Goal: Information Seeking & Learning: Check status

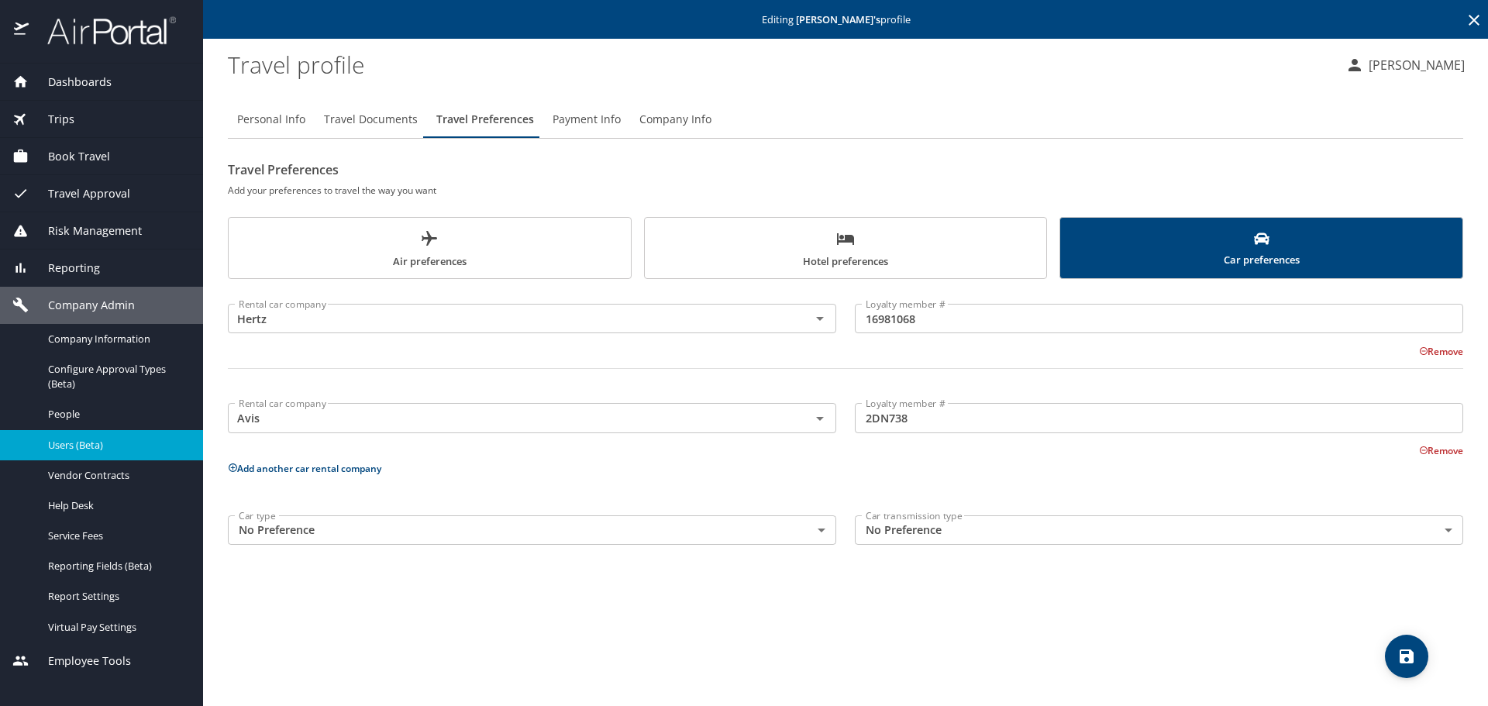
click at [1468, 22] on icon at bounding box center [1474, 20] width 19 height 19
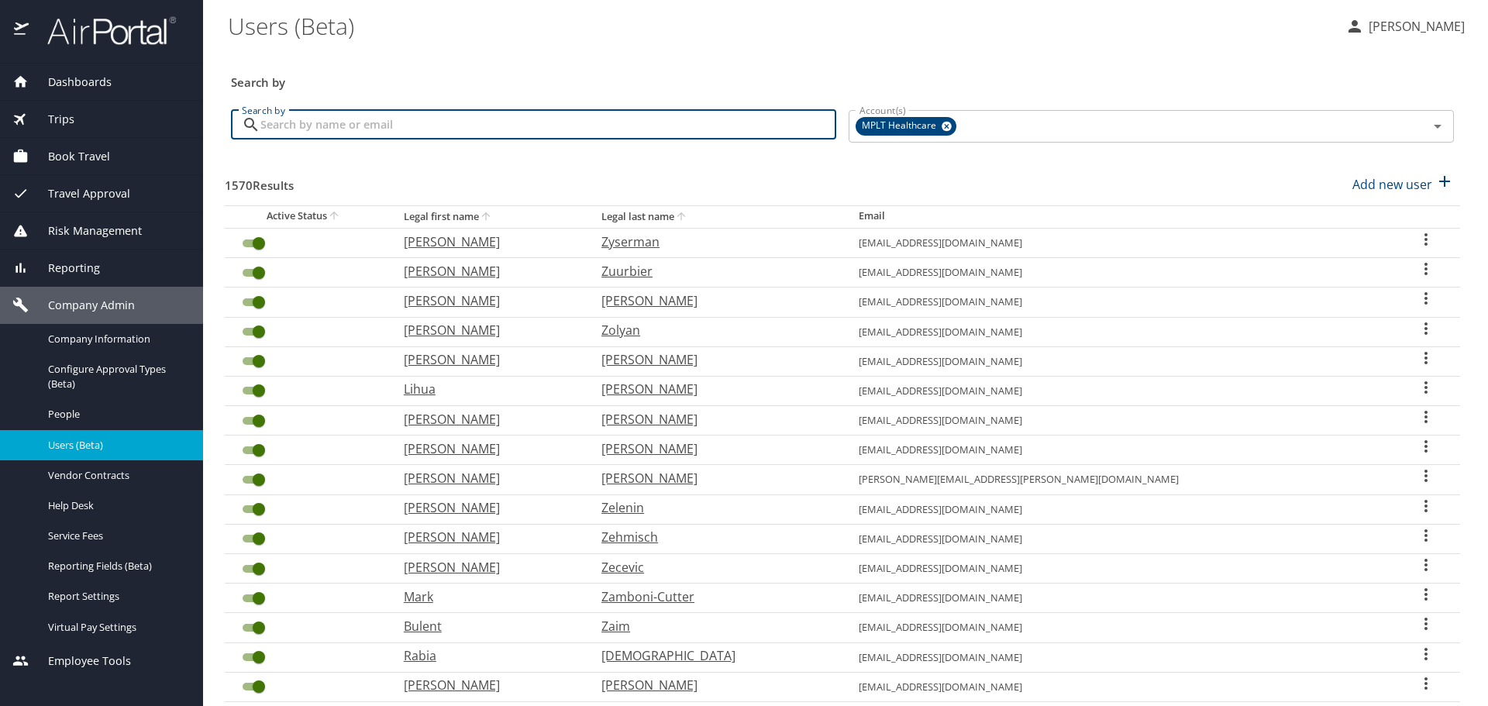
click at [718, 116] on input "Search by" at bounding box center [548, 124] width 576 height 29
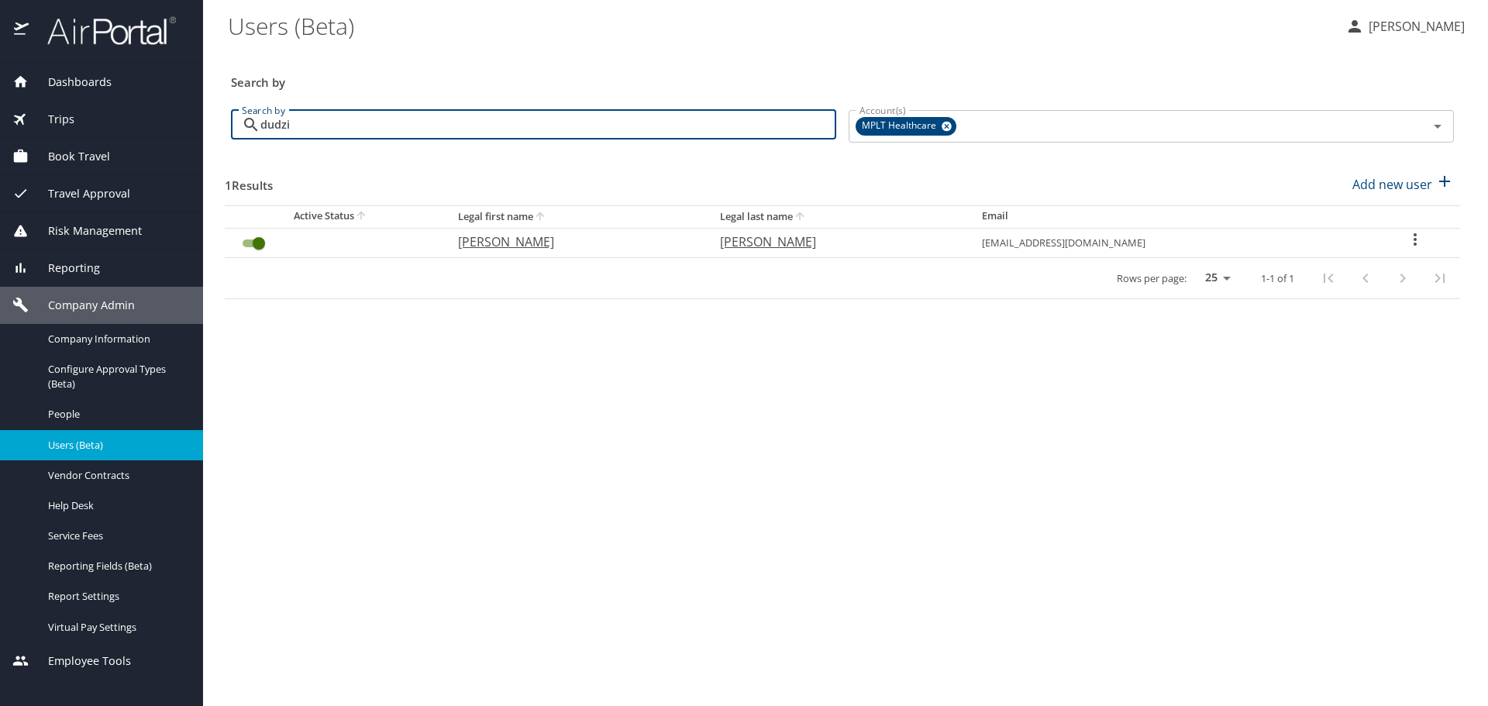
type input "dudzi"
click at [535, 237] on p "John" at bounding box center [573, 241] width 231 height 19
select select "US"
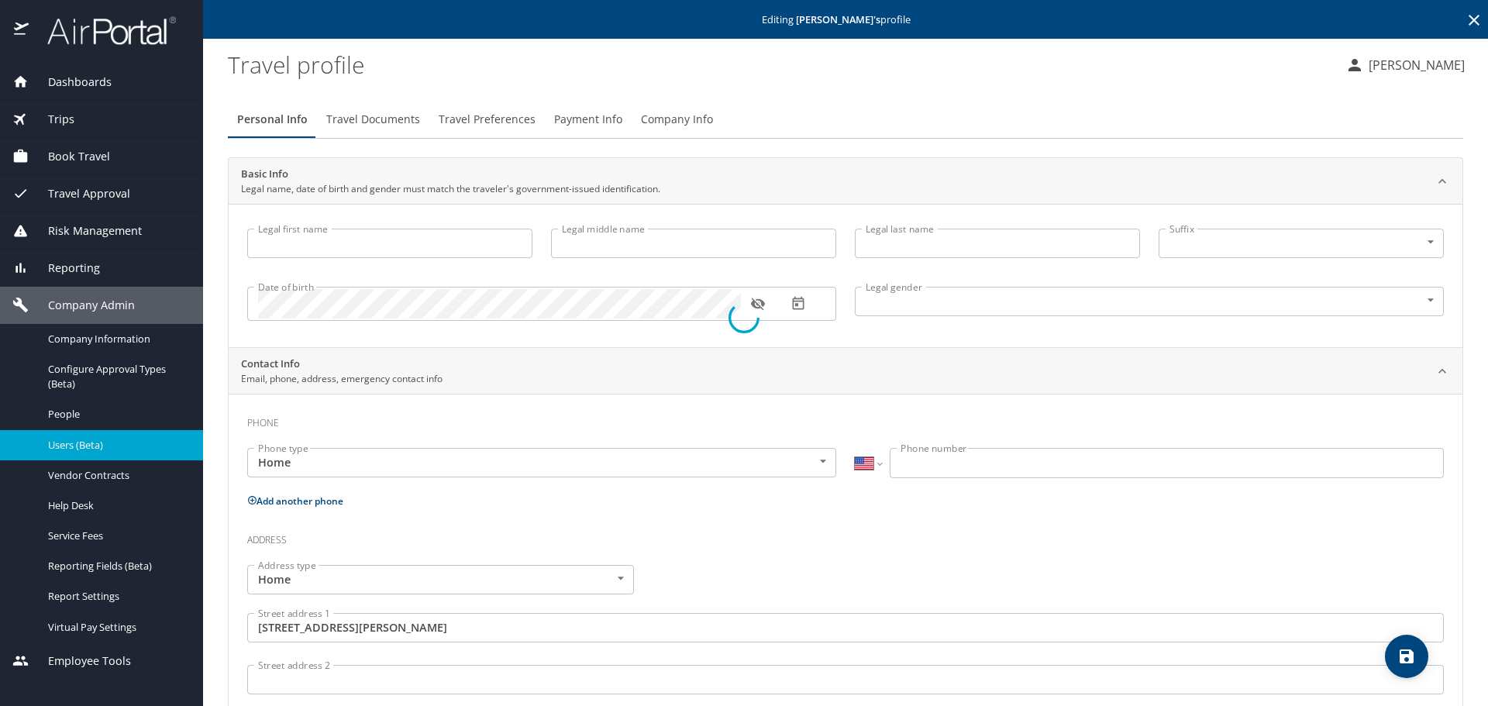
type input "John"
type input "Eric"
type input "[PERSON_NAME]"
type input "Male"
type input "Arielle"
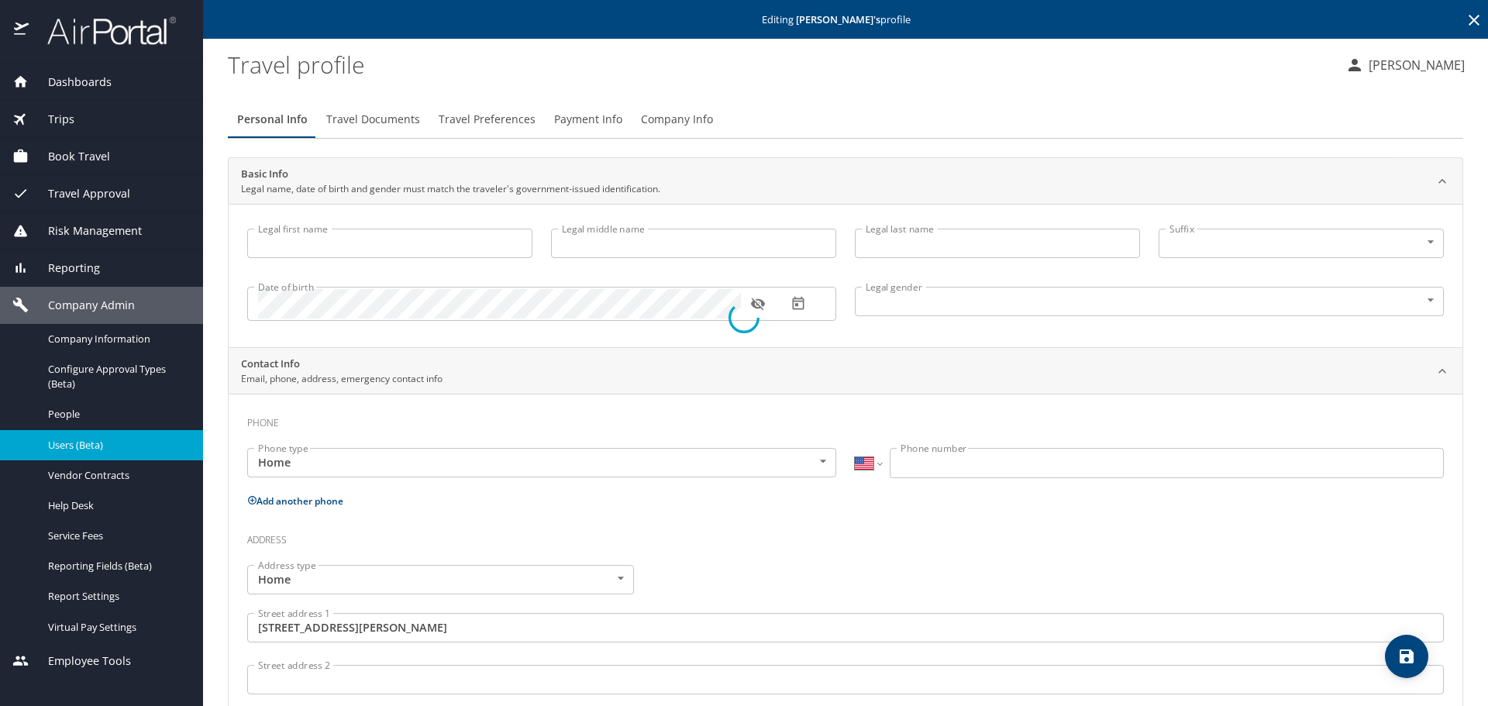
type input "[PERSON_NAME]"
type input "(973) 534-3735"
type input "United States of America"
type input "Pennsylvania"
select select "US"
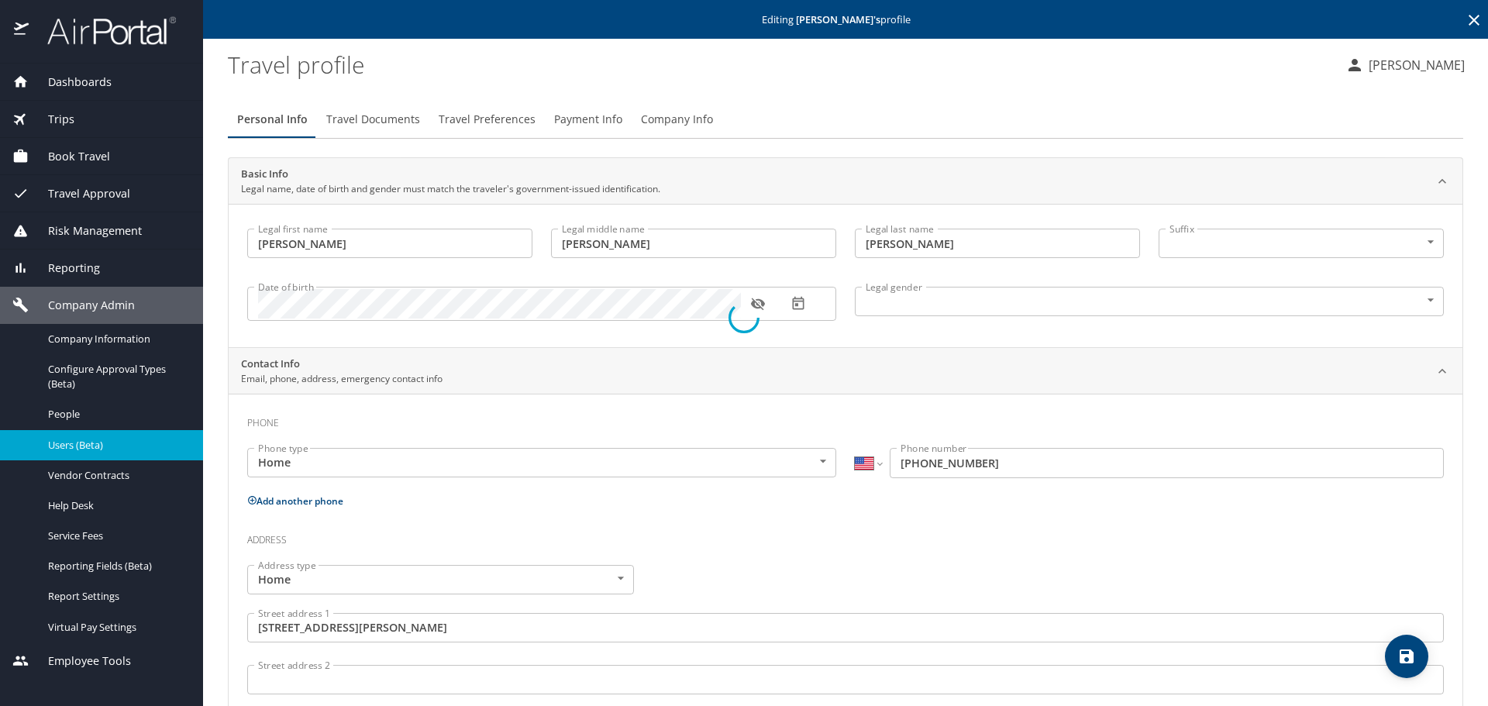
select select "US"
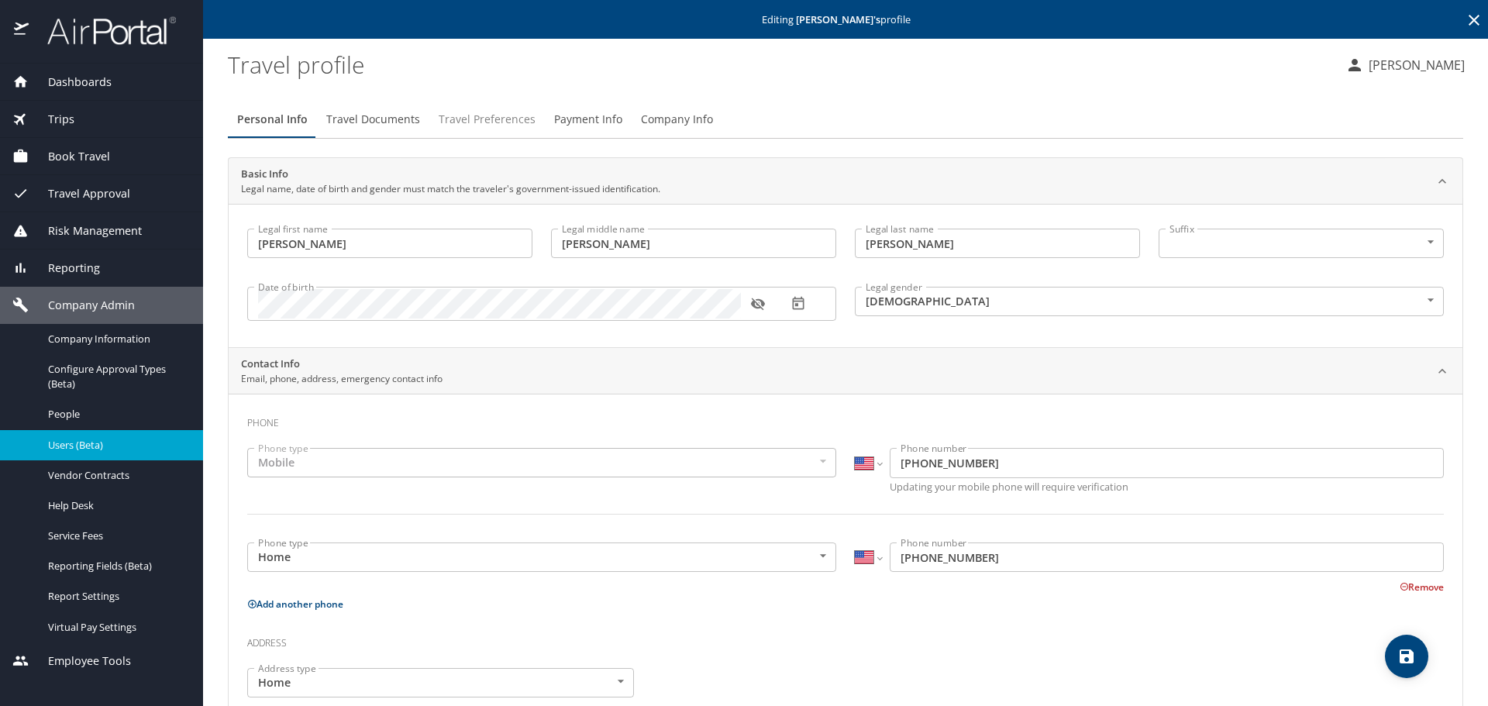
click at [475, 122] on span "Travel Preferences" at bounding box center [487, 119] width 97 height 19
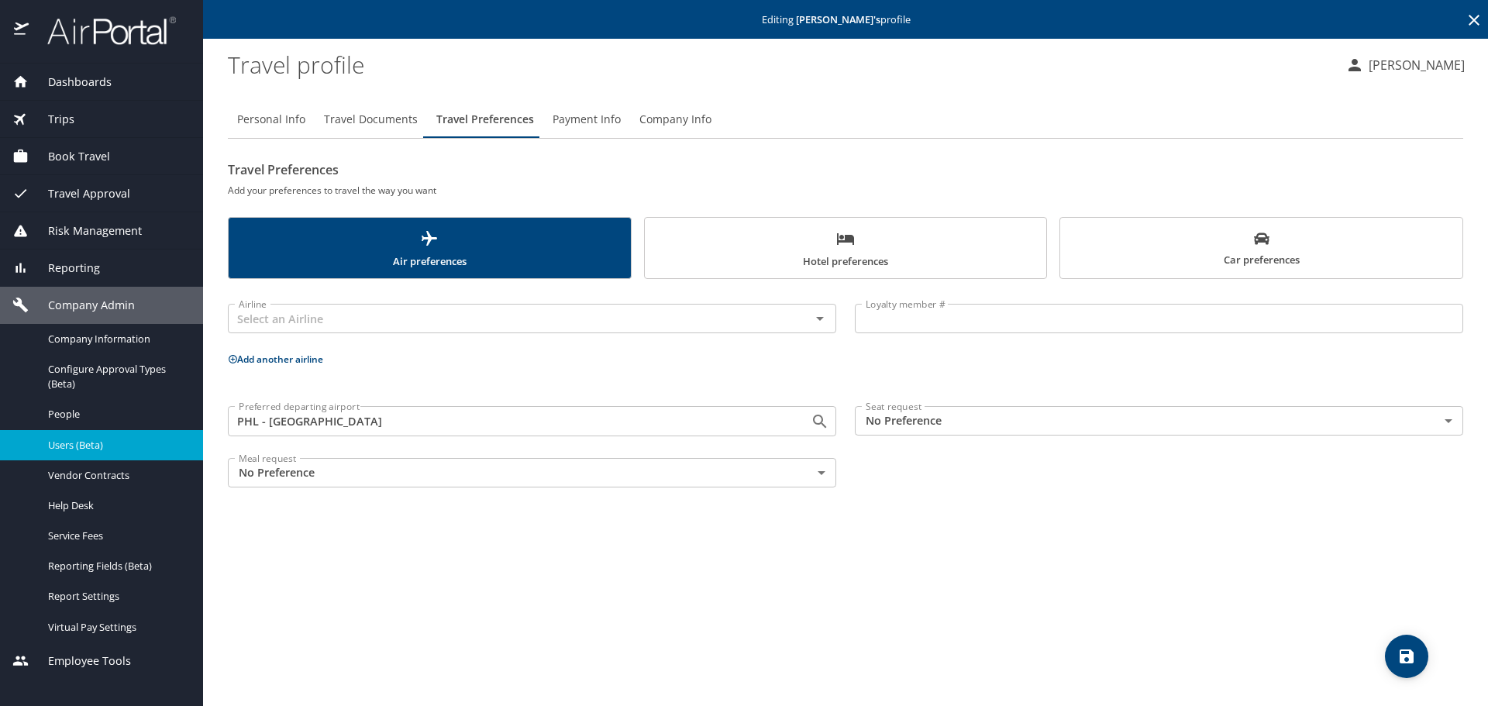
click at [854, 253] on span "Hotel preferences" at bounding box center [846, 249] width 384 height 41
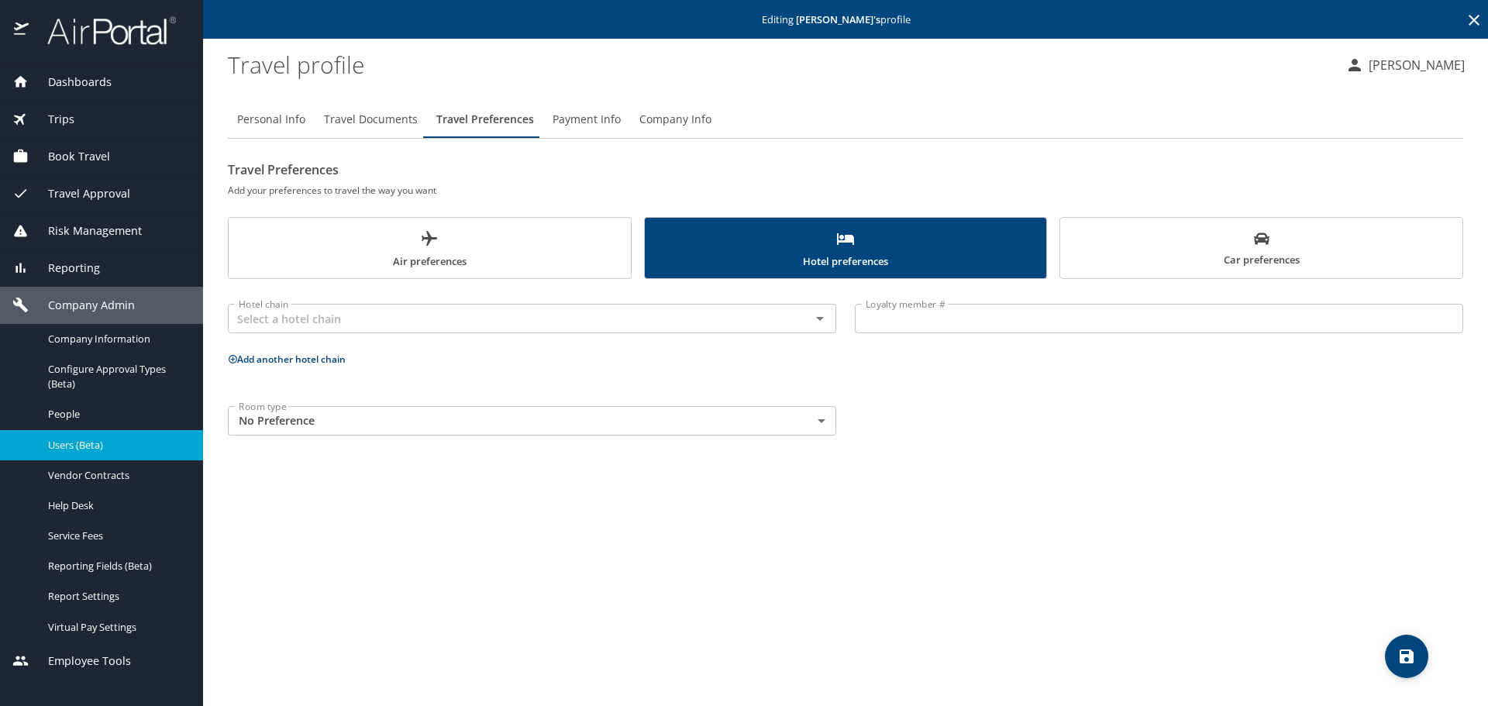
click at [507, 236] on span "Air preferences" at bounding box center [430, 249] width 384 height 41
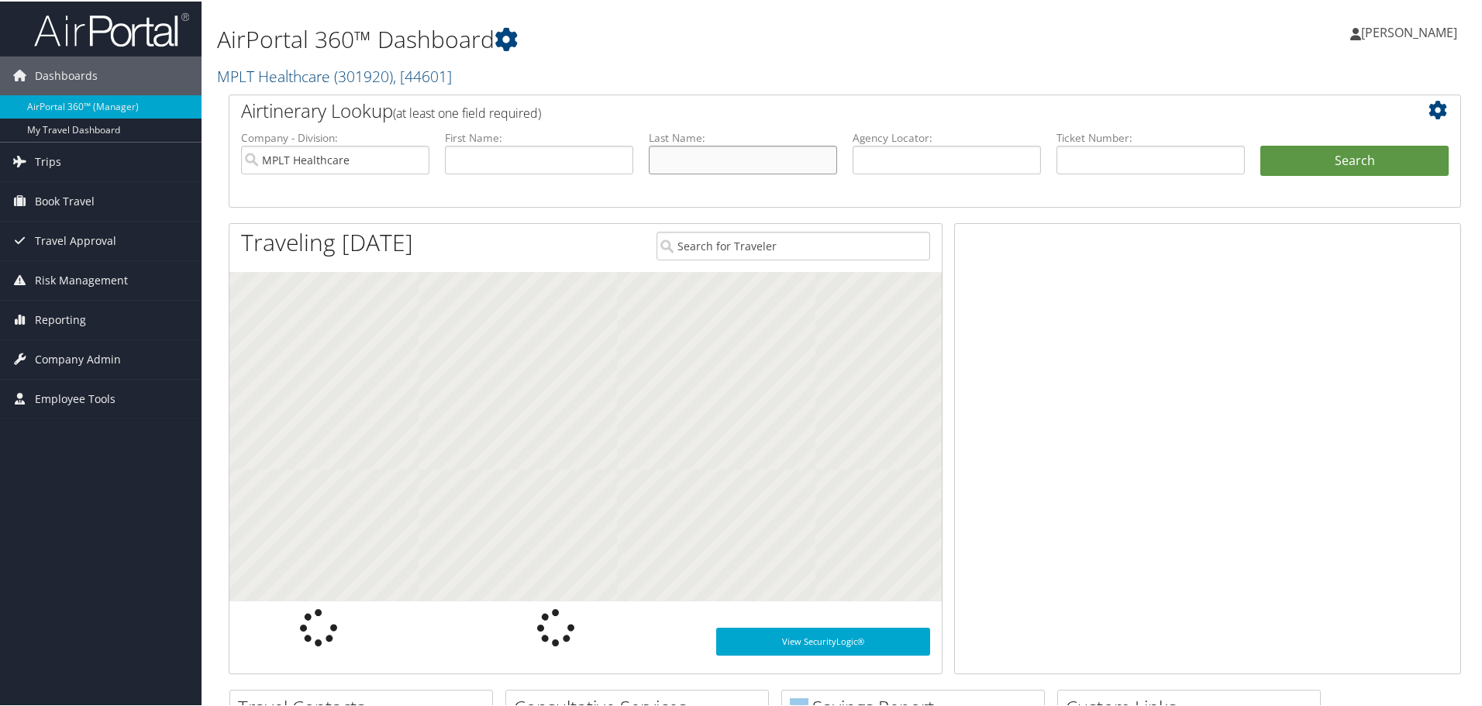
click at [744, 163] on input "text" at bounding box center [743, 158] width 188 height 29
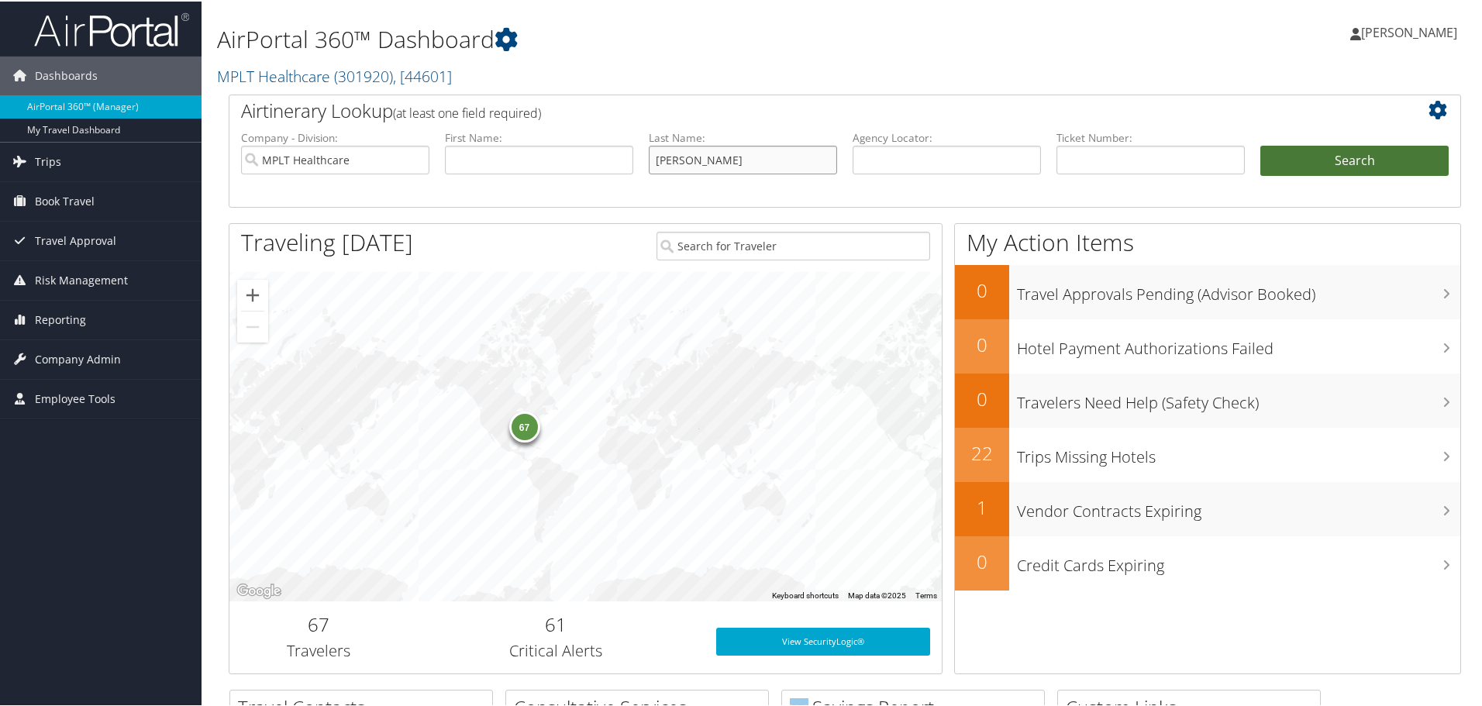
type input "[PERSON_NAME]"
click at [1272, 165] on button "Search" at bounding box center [1354, 159] width 188 height 31
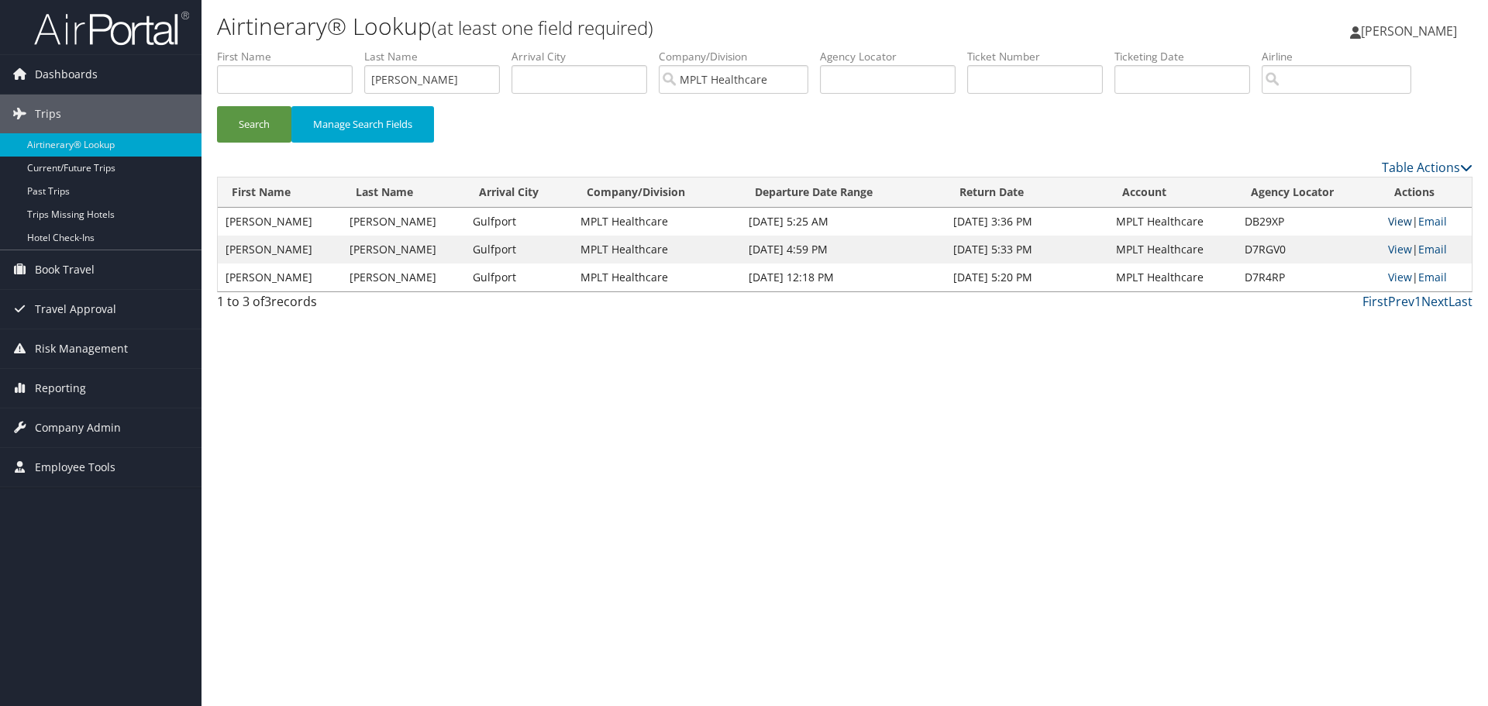
click at [1389, 221] on link "View" at bounding box center [1400, 221] width 24 height 15
